Goal: Information Seeking & Learning: Learn about a topic

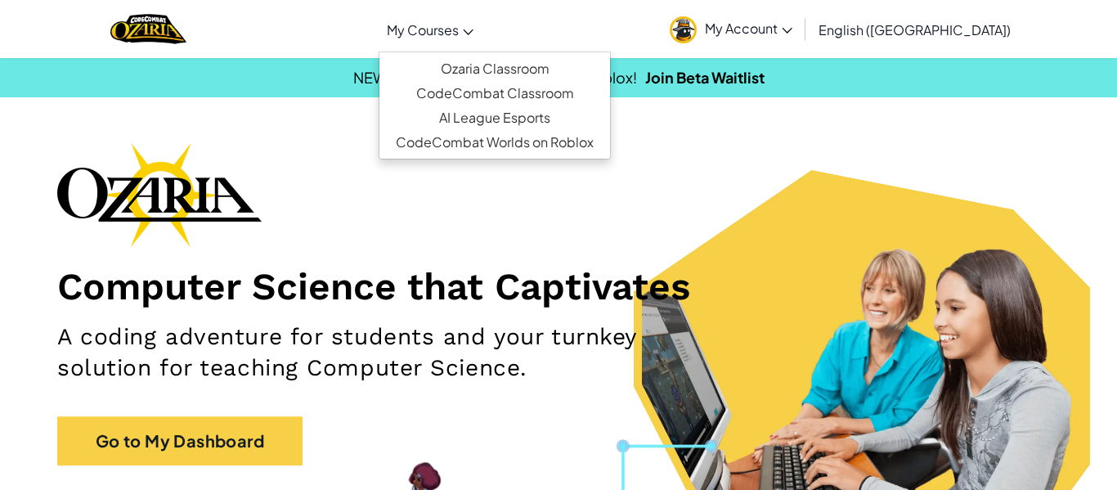
click at [441, 25] on link "My Courses" at bounding box center [429, 29] width 103 height 44
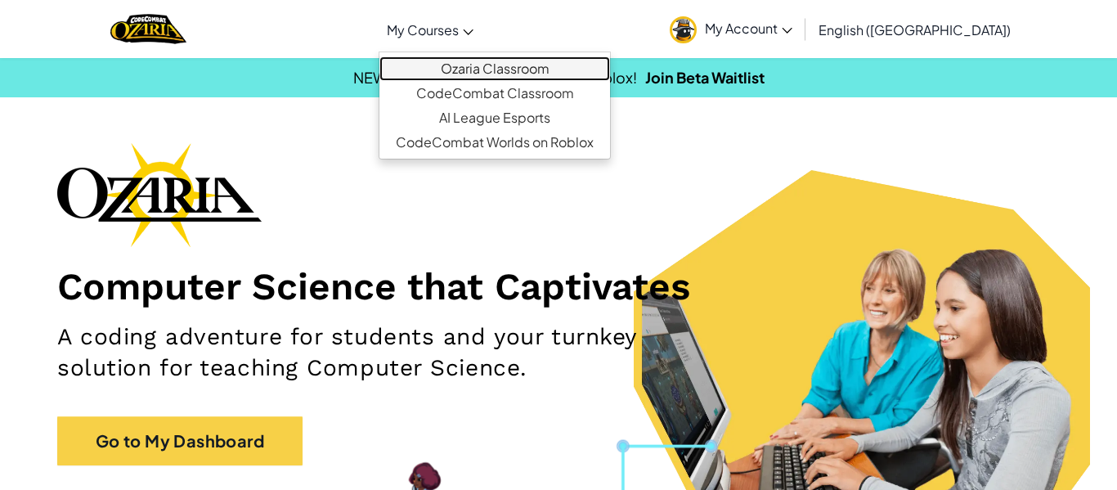
click at [526, 65] on link "Ozaria Classroom" at bounding box center [494, 68] width 230 height 25
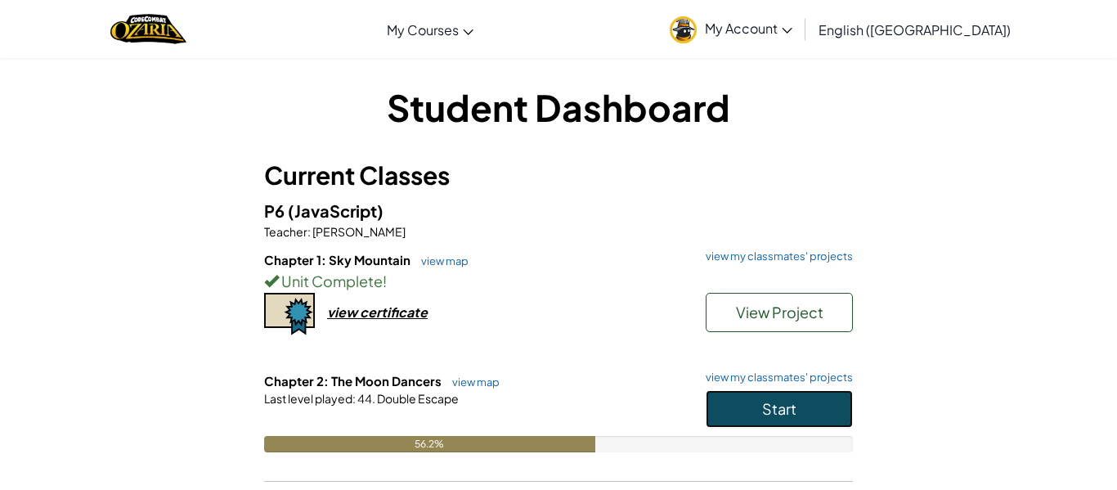
click at [774, 407] on span "Start" at bounding box center [779, 408] width 34 height 19
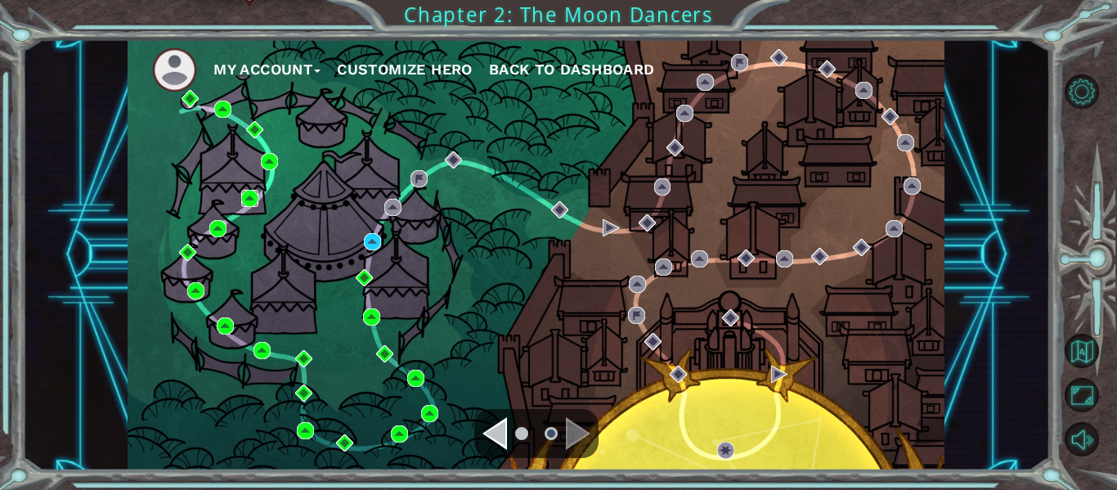
click at [253, 194] on img at bounding box center [249, 198] width 17 height 17
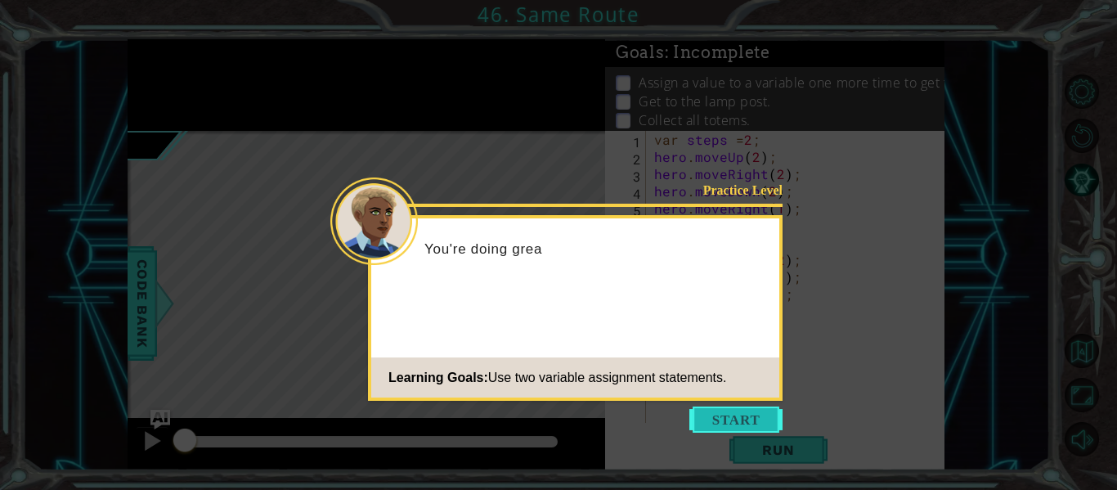
click at [723, 414] on button "Start" at bounding box center [735, 419] width 93 height 26
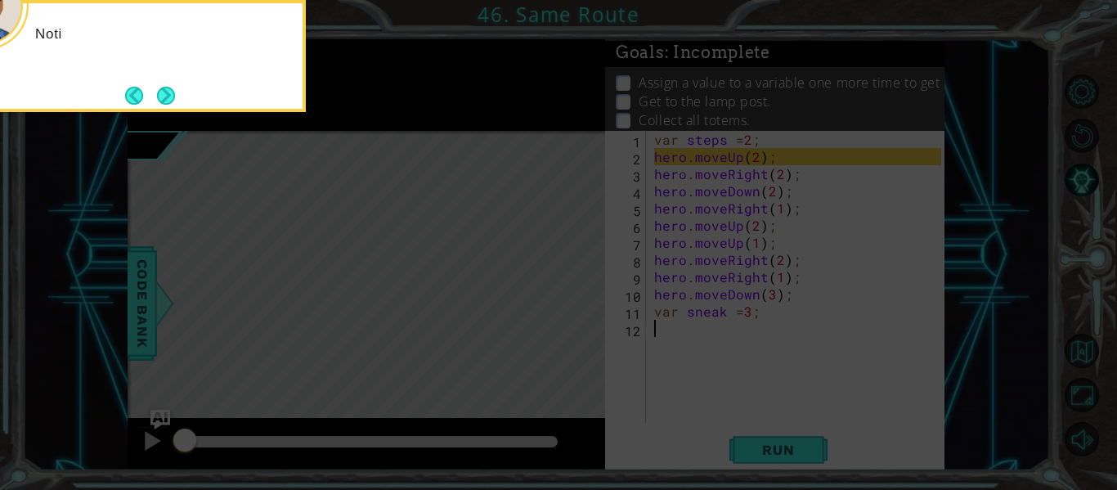
click at [761, 244] on icon at bounding box center [558, 245] width 1117 height 490
click at [521, 286] on icon at bounding box center [558, 245] width 1117 height 490
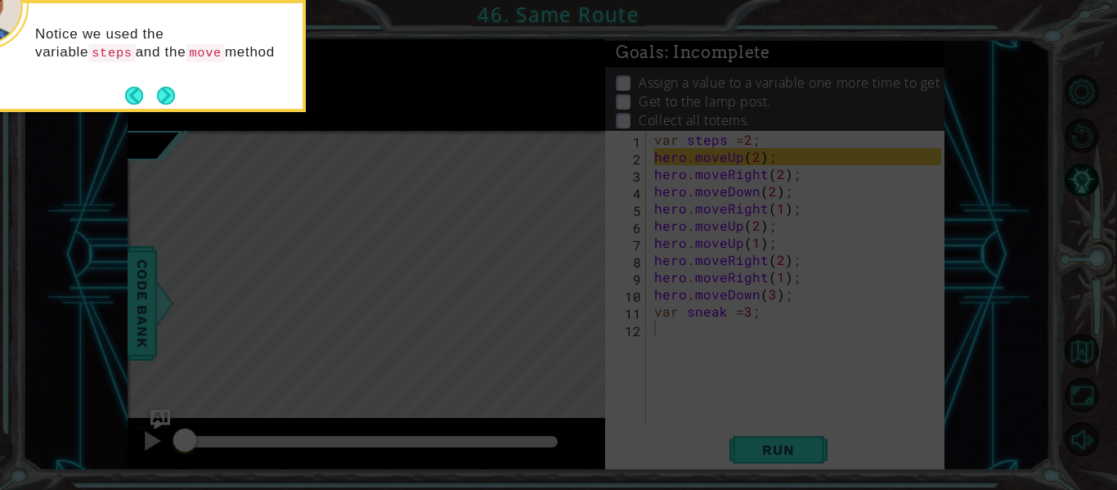
click at [521, 286] on icon at bounding box center [558, 245] width 1117 height 490
click at [166, 90] on button "Next" at bounding box center [166, 97] width 28 height 28
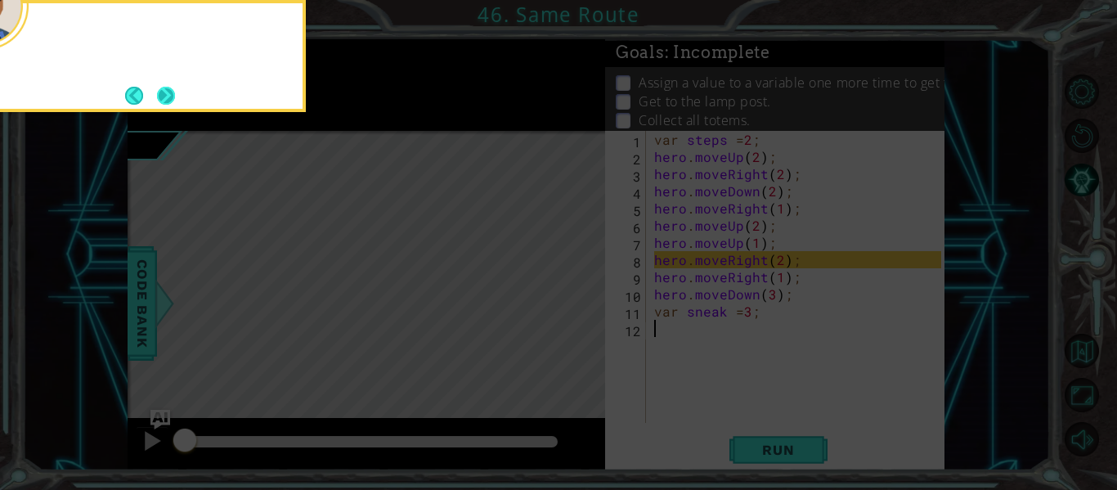
click at [166, 91] on button "Next" at bounding box center [166, 96] width 26 height 26
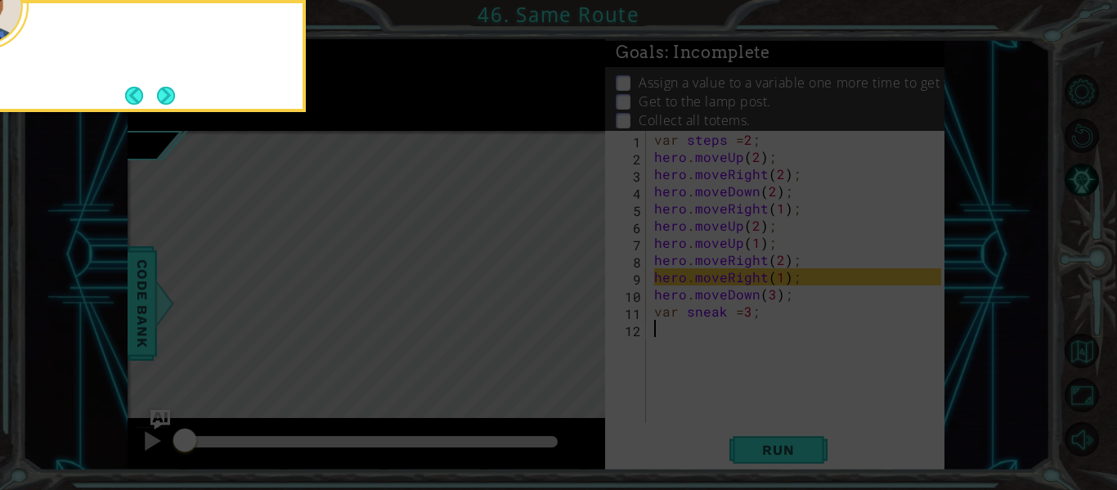
click at [166, 91] on button "Next" at bounding box center [166, 95] width 25 height 25
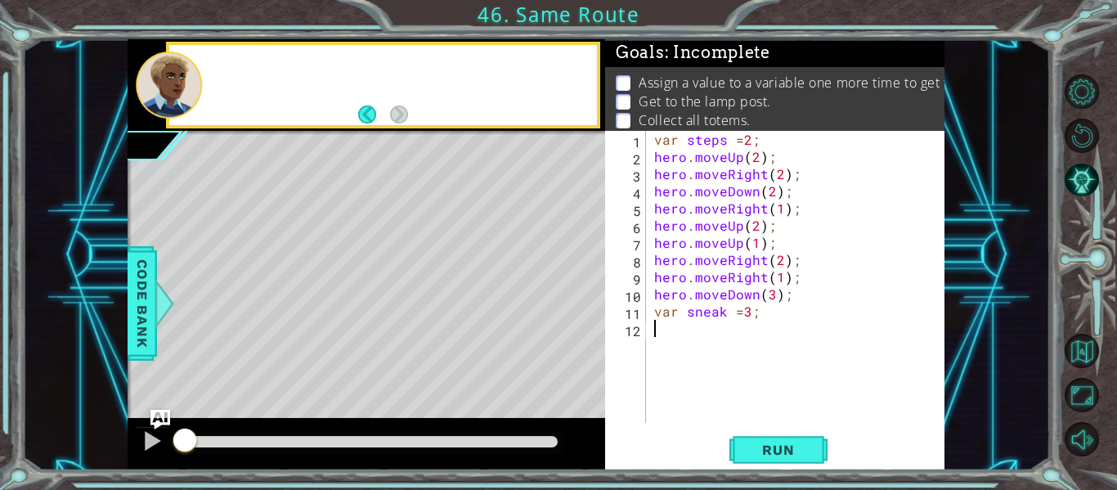
click at [166, 91] on div at bounding box center [169, 84] width 66 height 67
